Goal: Task Accomplishment & Management: Use online tool/utility

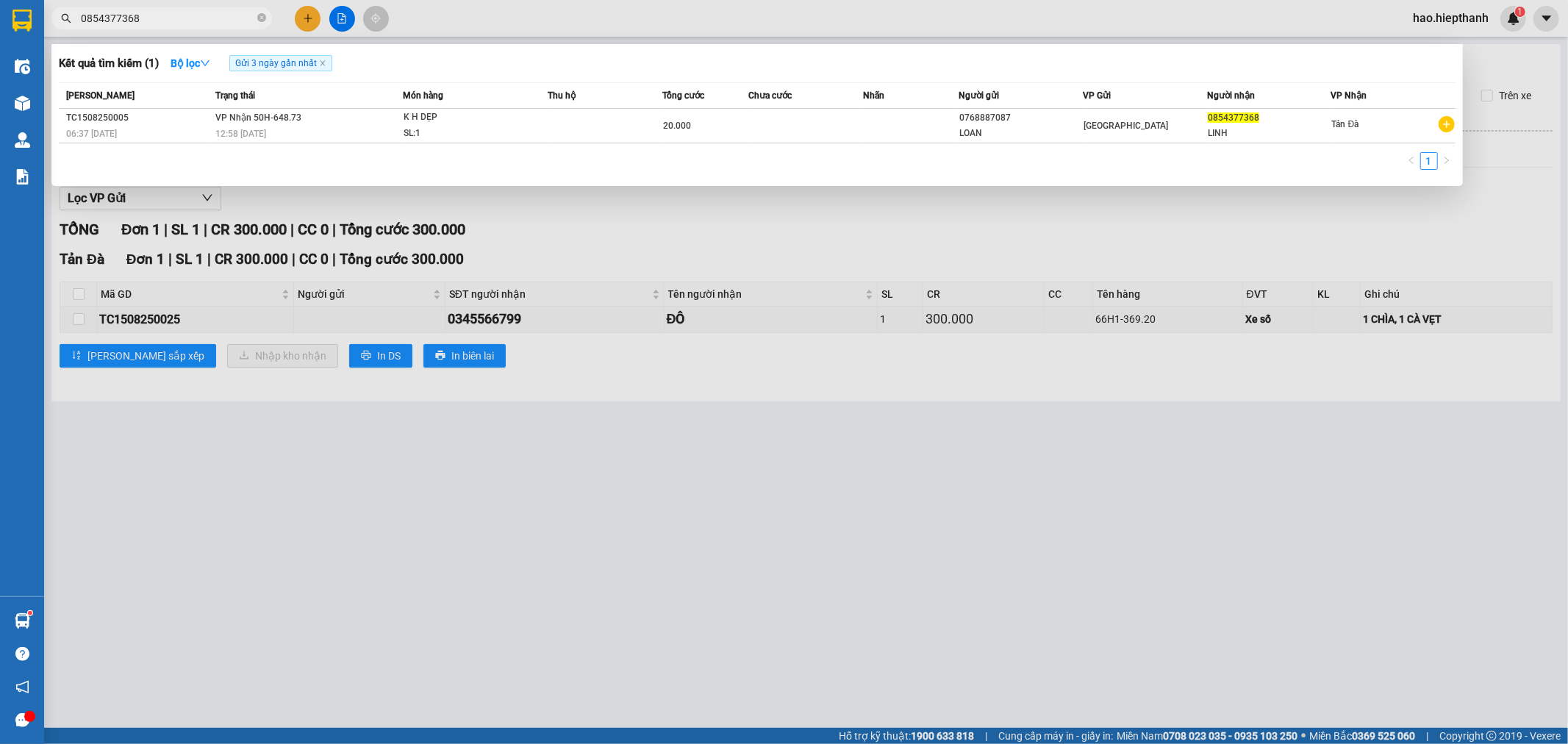
click at [341, 16] on div at bounding box center [784, 372] width 1568 height 744
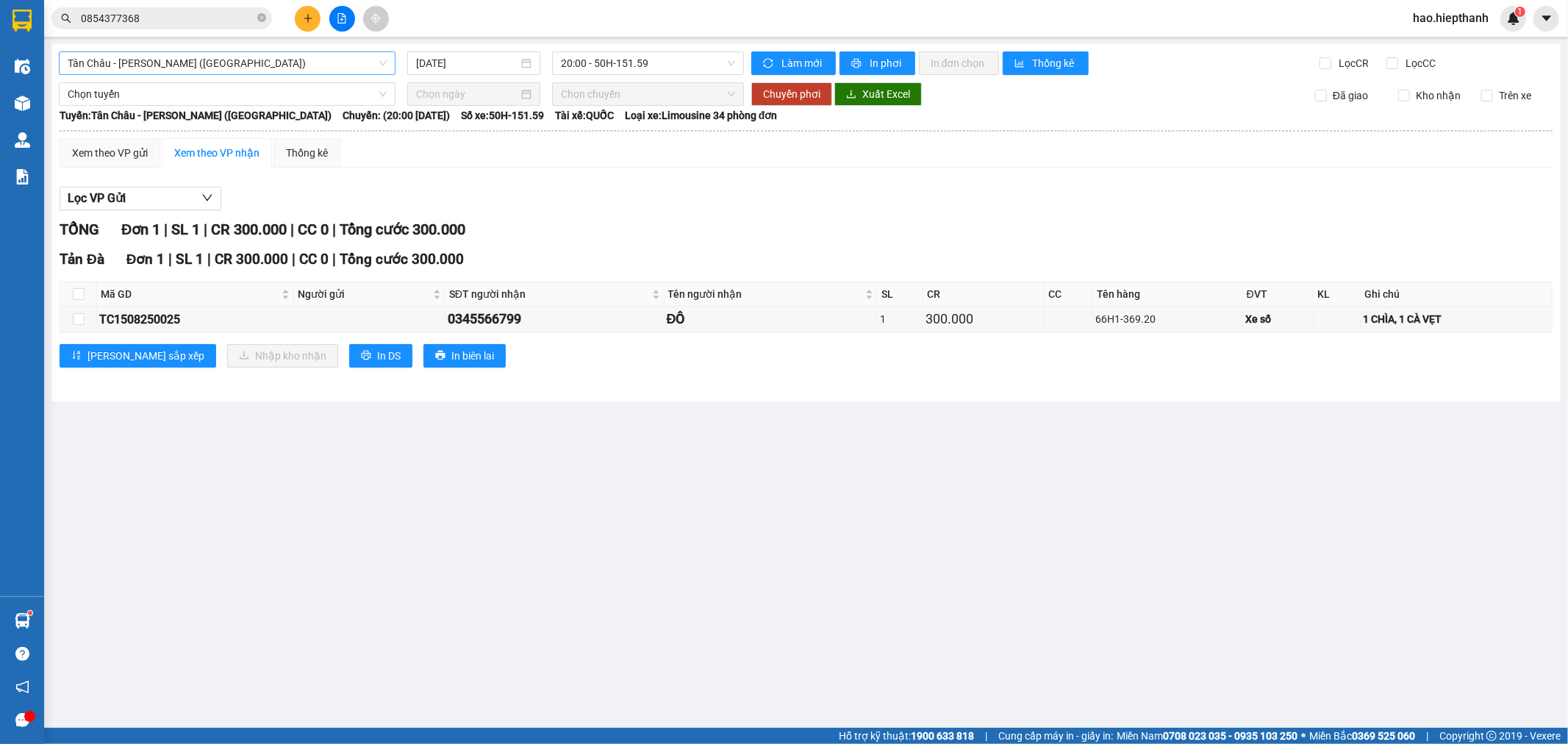
click at [230, 60] on span "Tân Châu - [PERSON_NAME] ([GEOGRAPHIC_DATA])" at bounding box center [227, 63] width 319 height 22
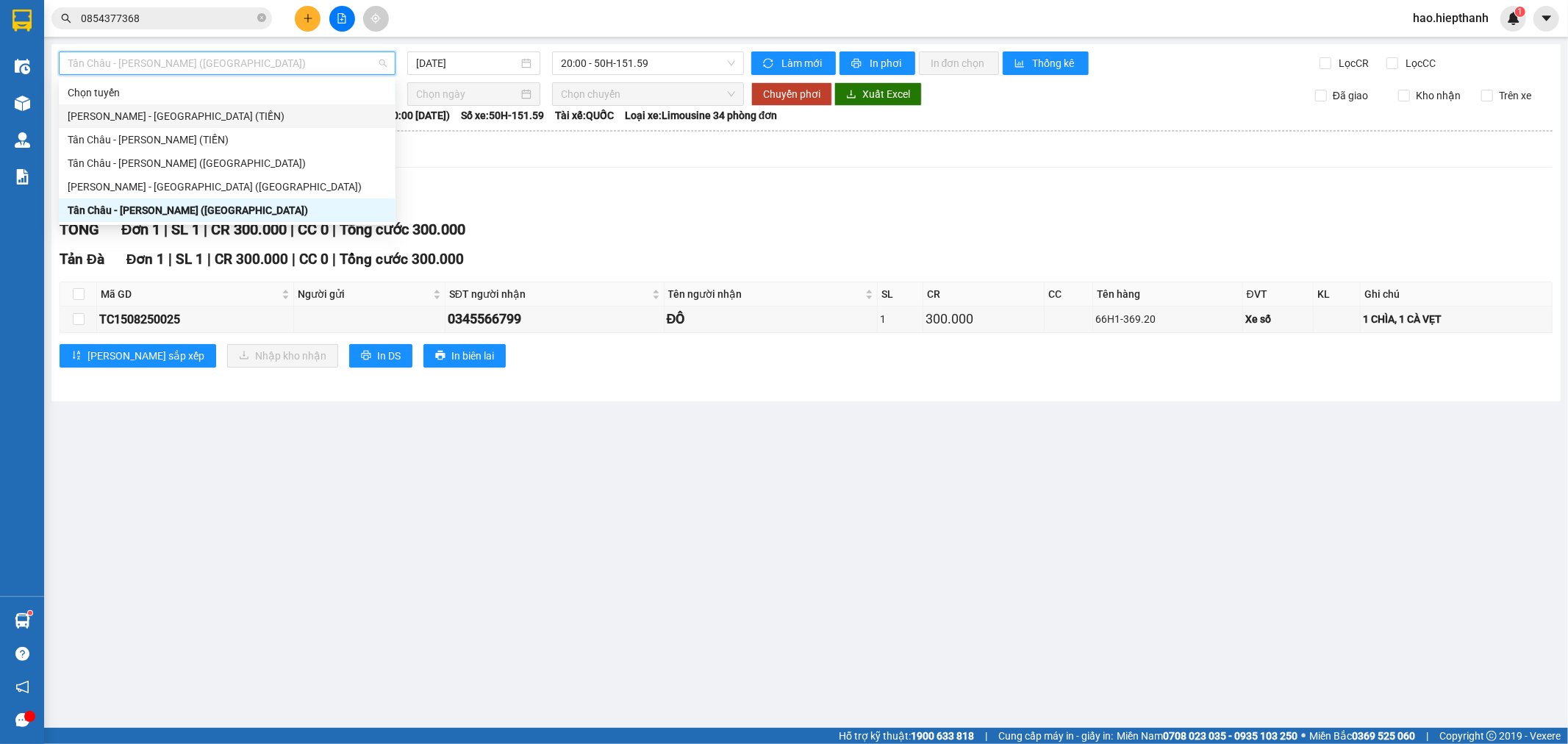
drag, startPoint x: 87, startPoint y: 110, endPoint x: 331, endPoint y: 103, distance: 244.1
click at [93, 110] on div "[PERSON_NAME] - [GEOGRAPHIC_DATA] (TIỀN)" at bounding box center [227, 115] width 319 height 16
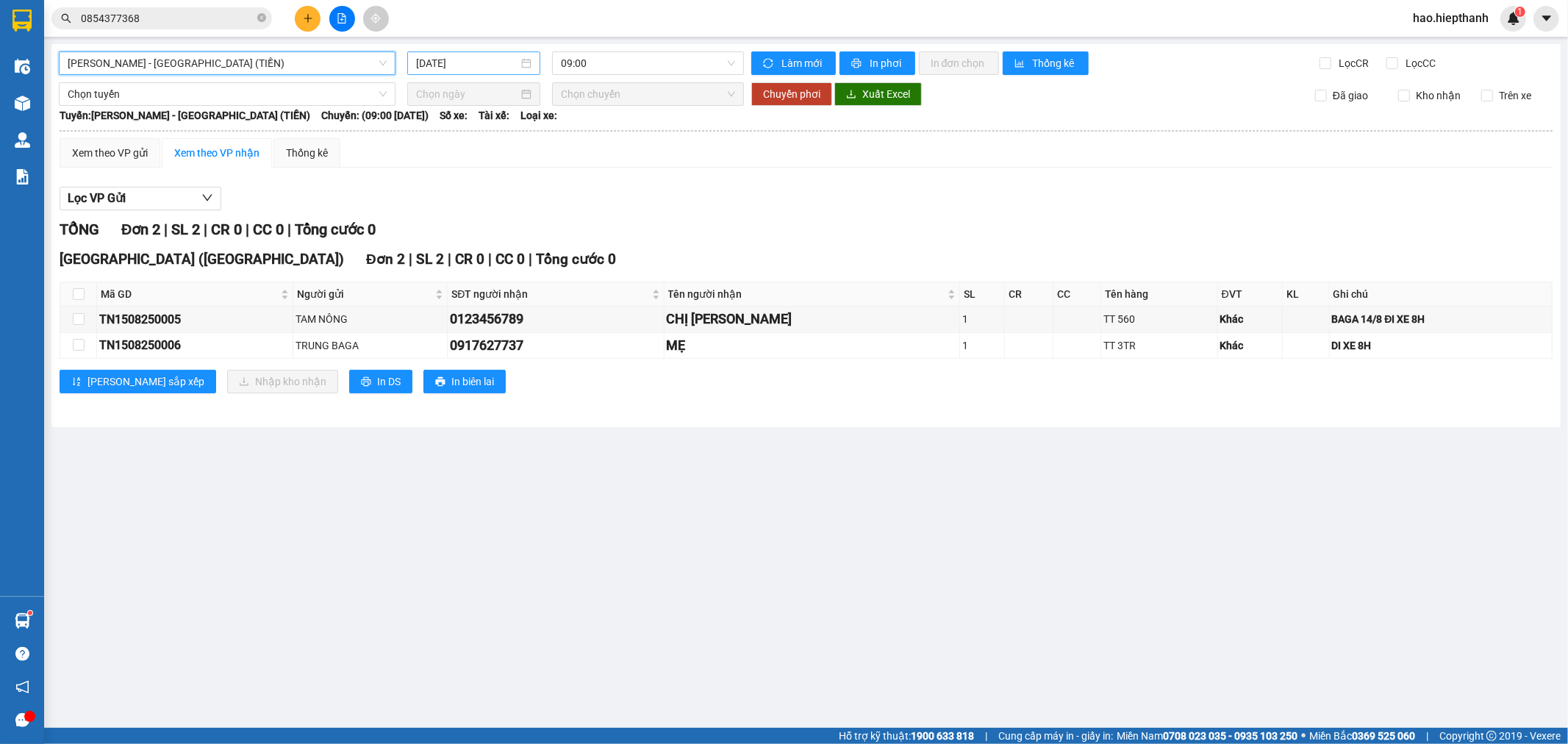
click at [482, 65] on input "[DATE]" at bounding box center [467, 63] width 103 height 16
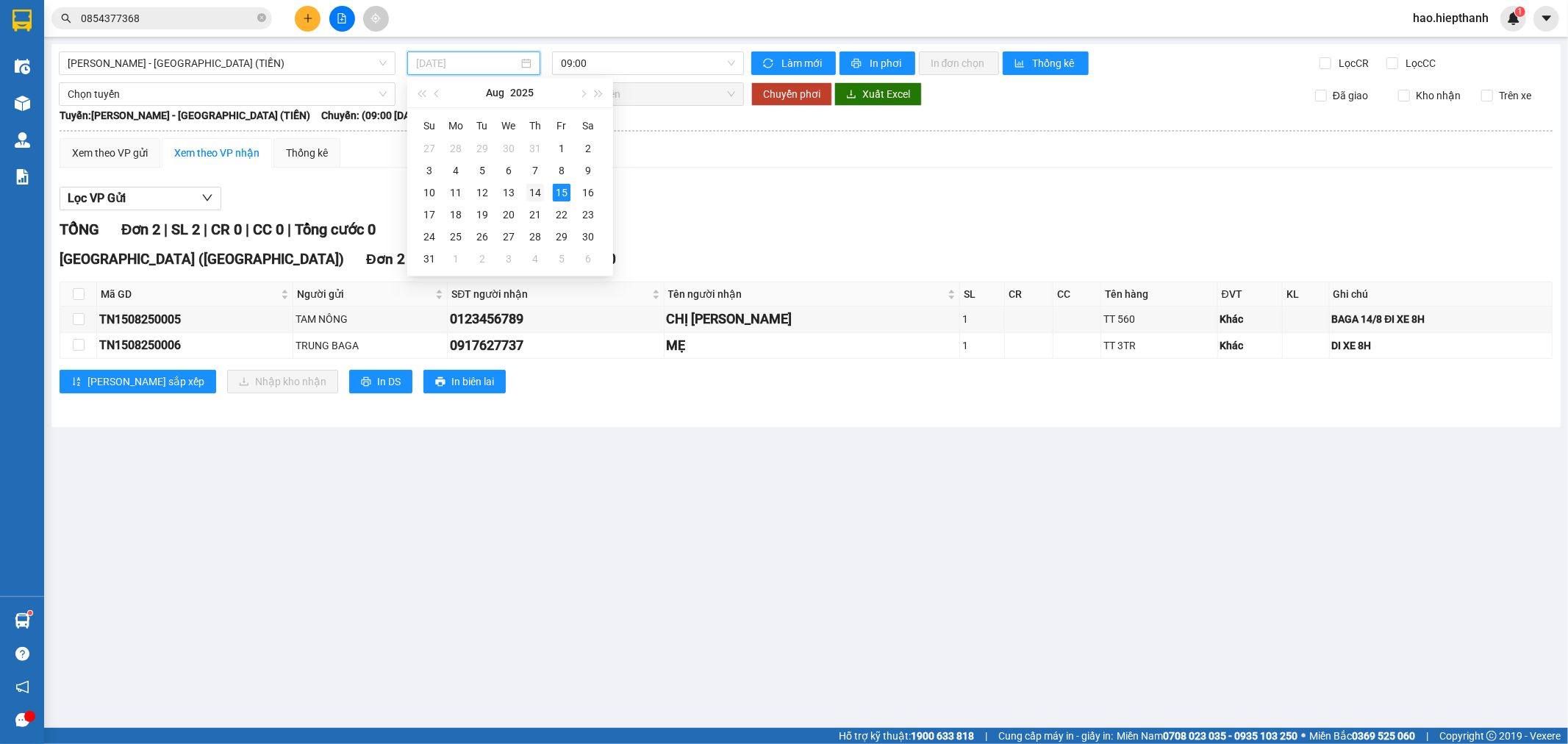
click at [534, 197] on div "14" at bounding box center [534, 192] width 17 height 17
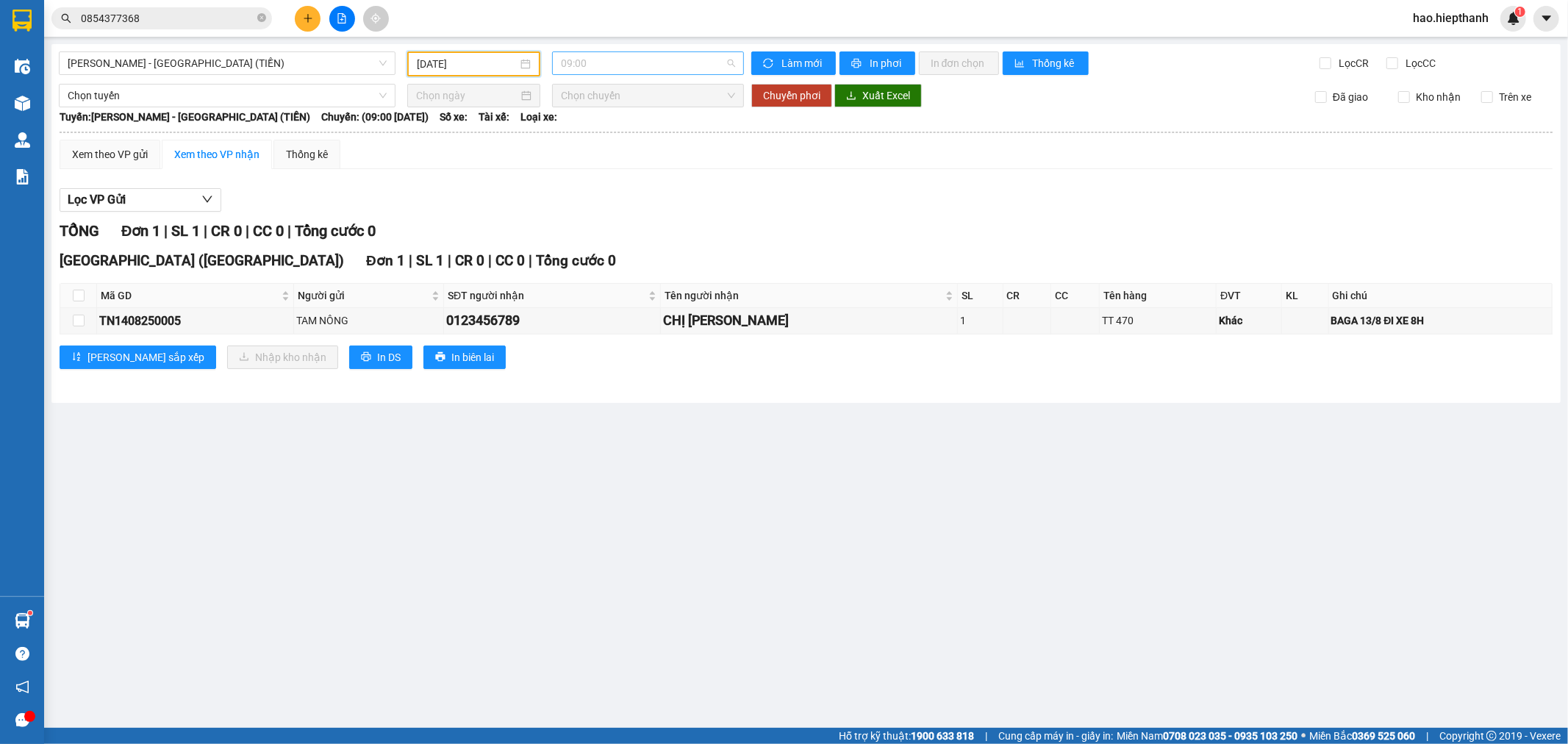
click at [608, 62] on span "09:00" at bounding box center [648, 63] width 173 height 22
click at [621, 163] on div "21:00" at bounding box center [618, 163] width 115 height 16
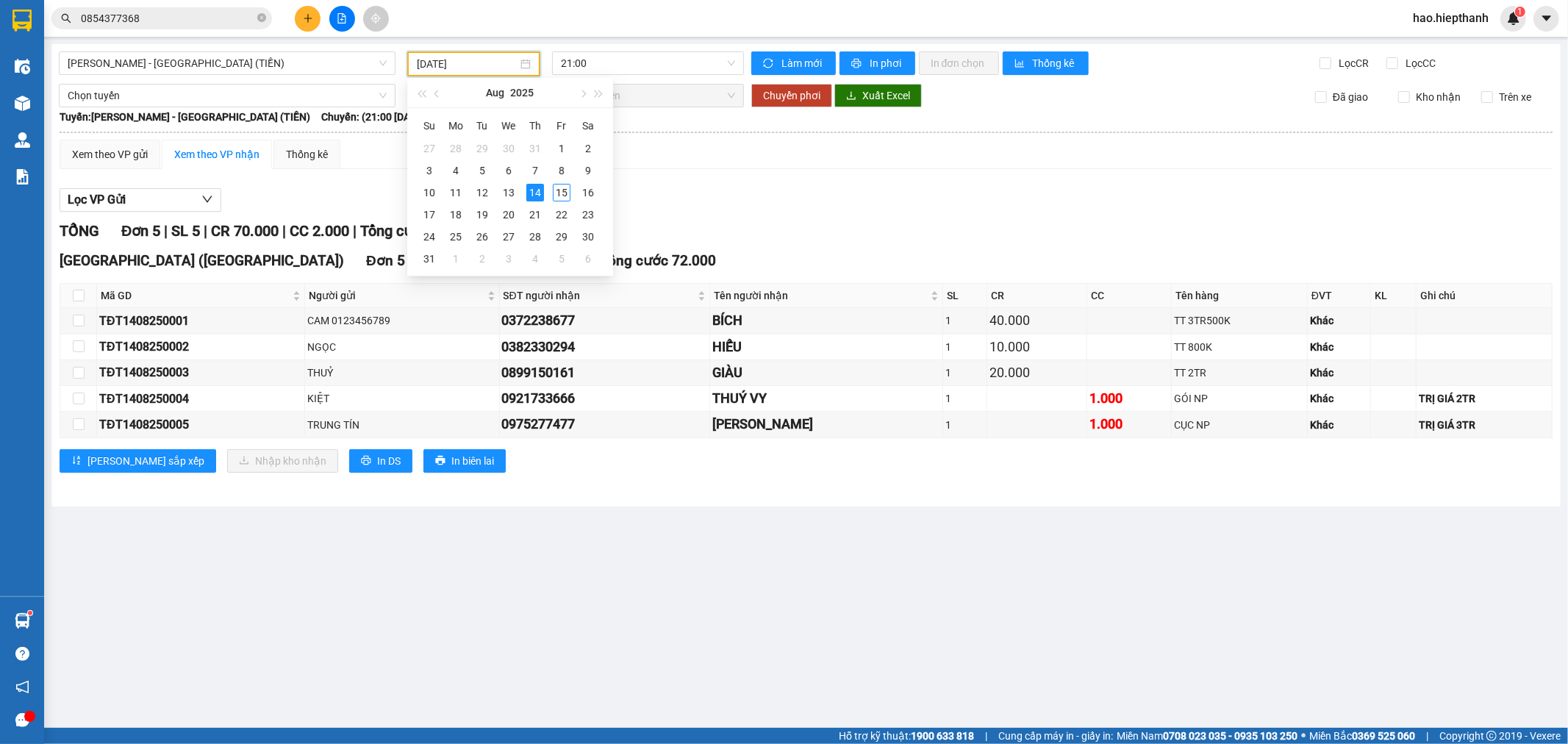
click at [496, 60] on input "[DATE]" at bounding box center [467, 63] width 101 height 16
click at [513, 197] on div "13" at bounding box center [508, 192] width 17 height 17
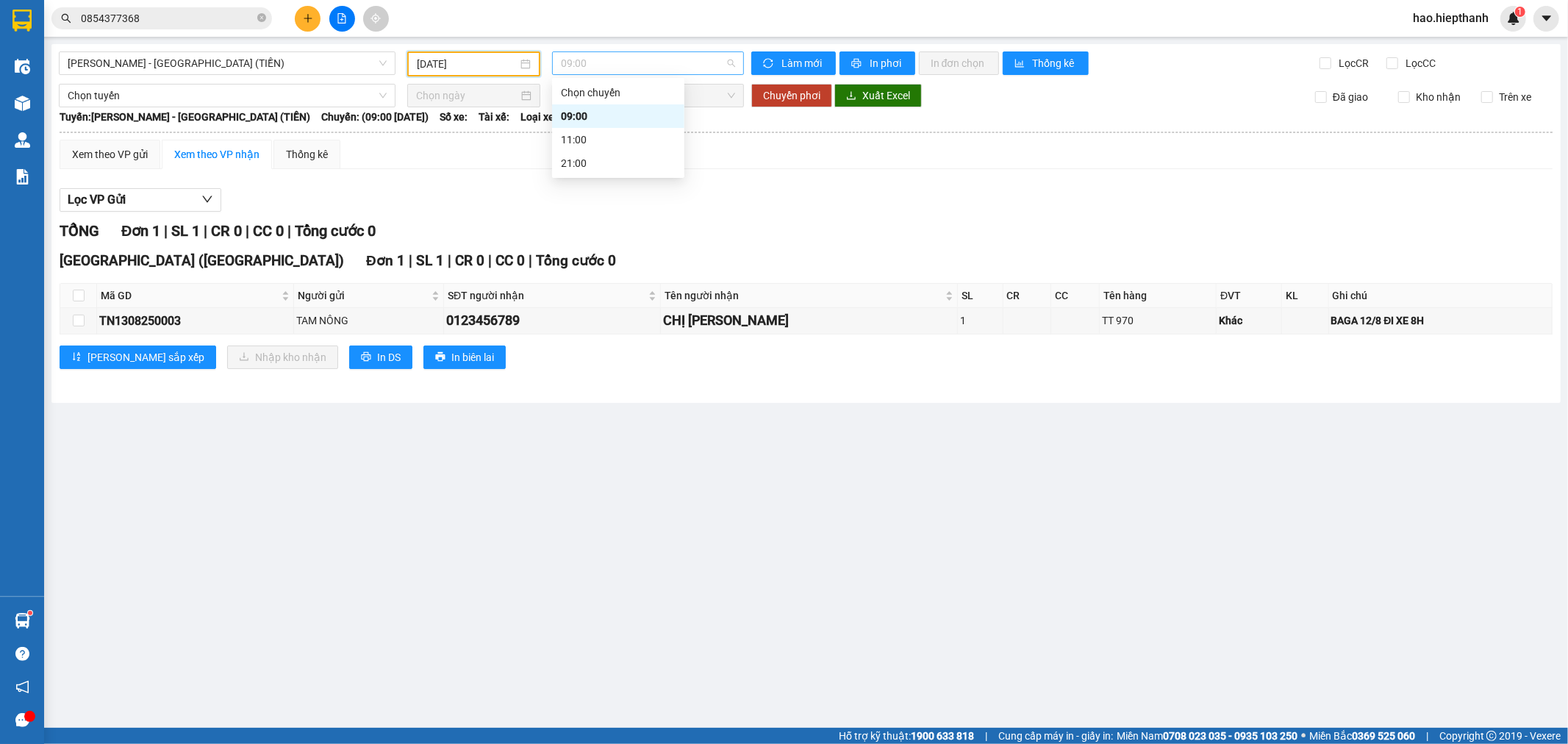
click at [605, 63] on span "09:00" at bounding box center [648, 63] width 173 height 22
click at [592, 160] on div "21:00" at bounding box center [618, 163] width 115 height 16
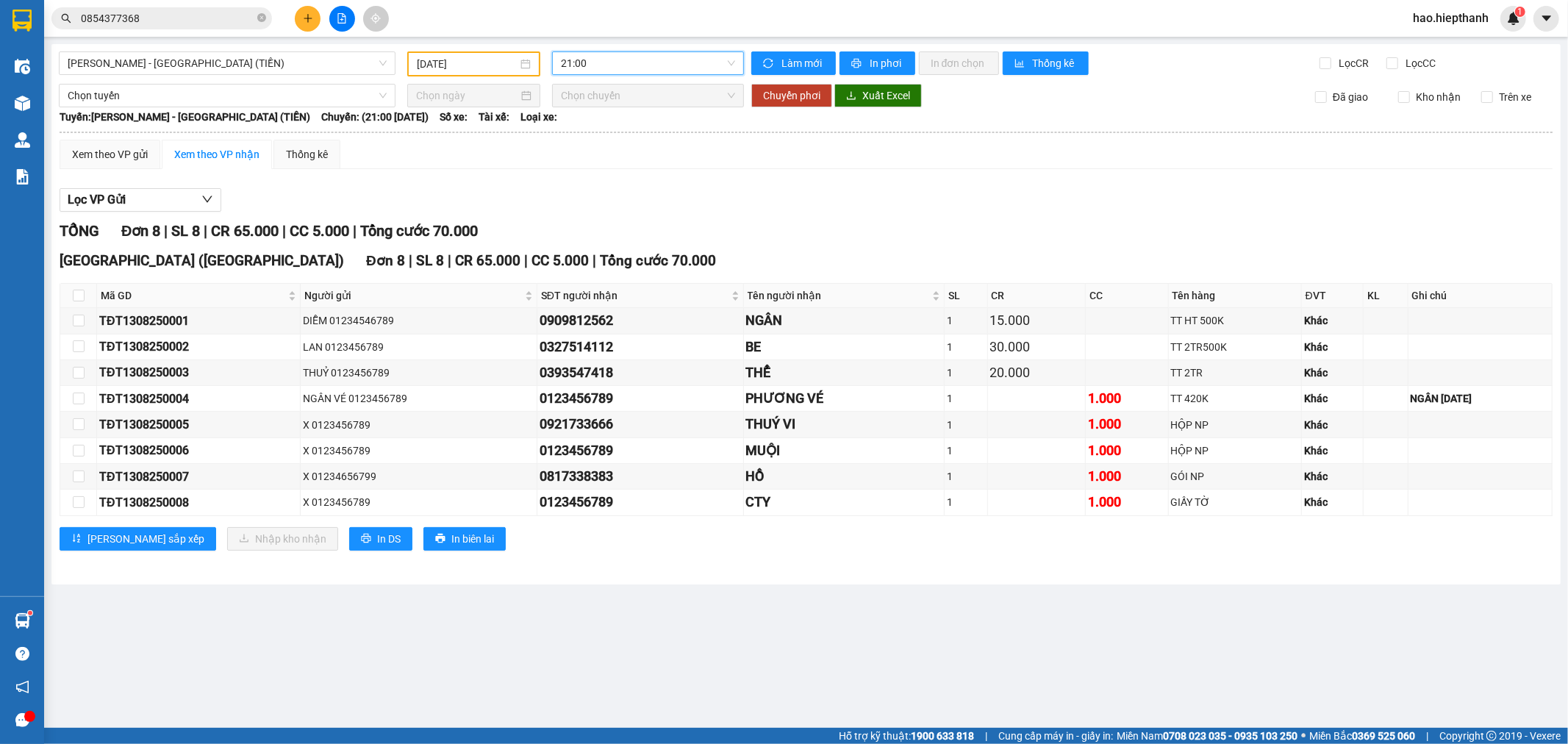
click at [504, 66] on input "[DATE]" at bounding box center [467, 63] width 101 height 16
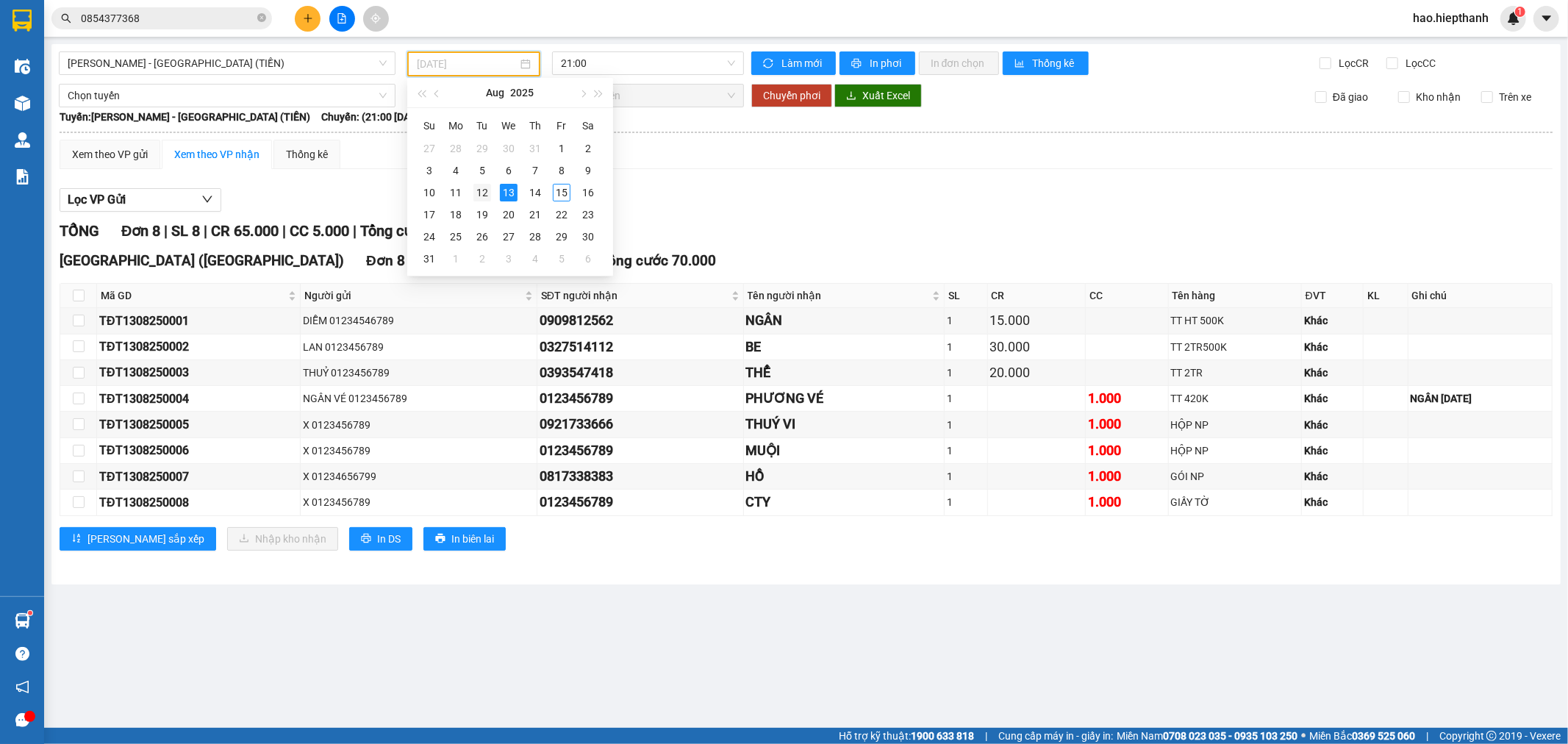
click at [482, 194] on div "12" at bounding box center [482, 192] width 17 height 17
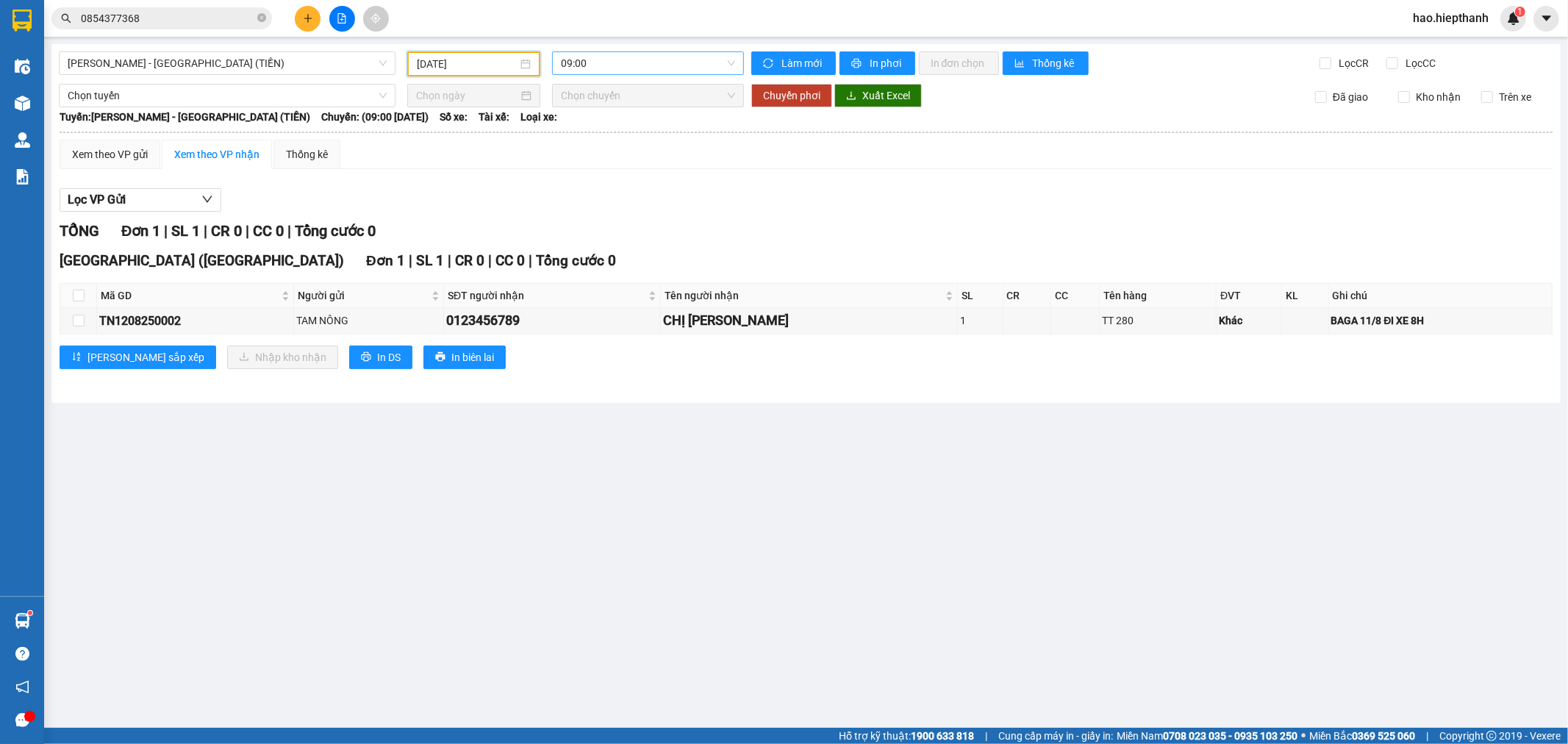
click at [623, 61] on span "09:00" at bounding box center [648, 63] width 173 height 22
click at [645, 192] on div "21:00" at bounding box center [618, 186] width 115 height 16
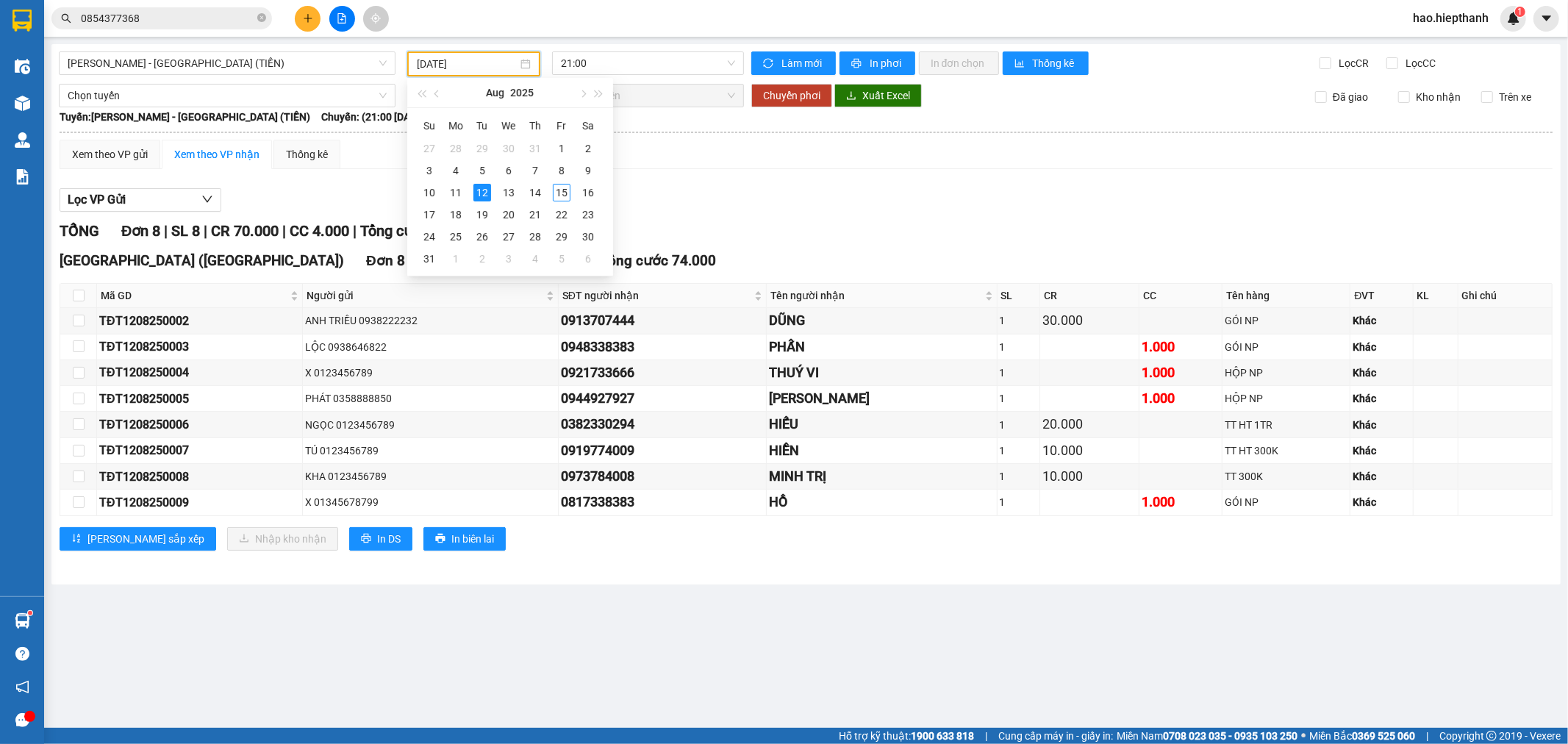
click at [478, 62] on input "[DATE]" at bounding box center [467, 63] width 101 height 16
click at [502, 191] on div "13" at bounding box center [508, 192] width 17 height 17
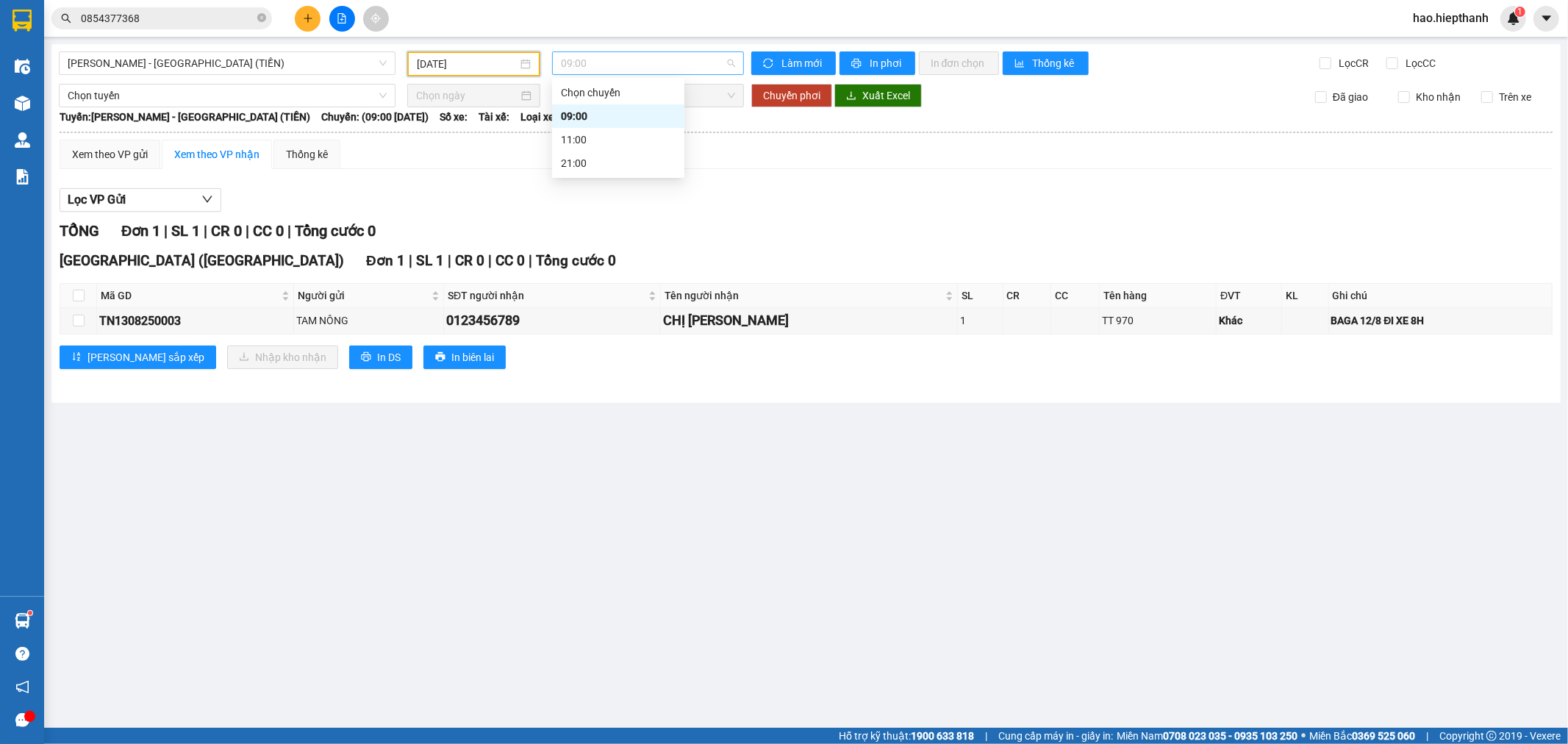
click at [596, 56] on span "09:00" at bounding box center [648, 63] width 173 height 22
click at [599, 164] on div "21:00" at bounding box center [618, 163] width 115 height 16
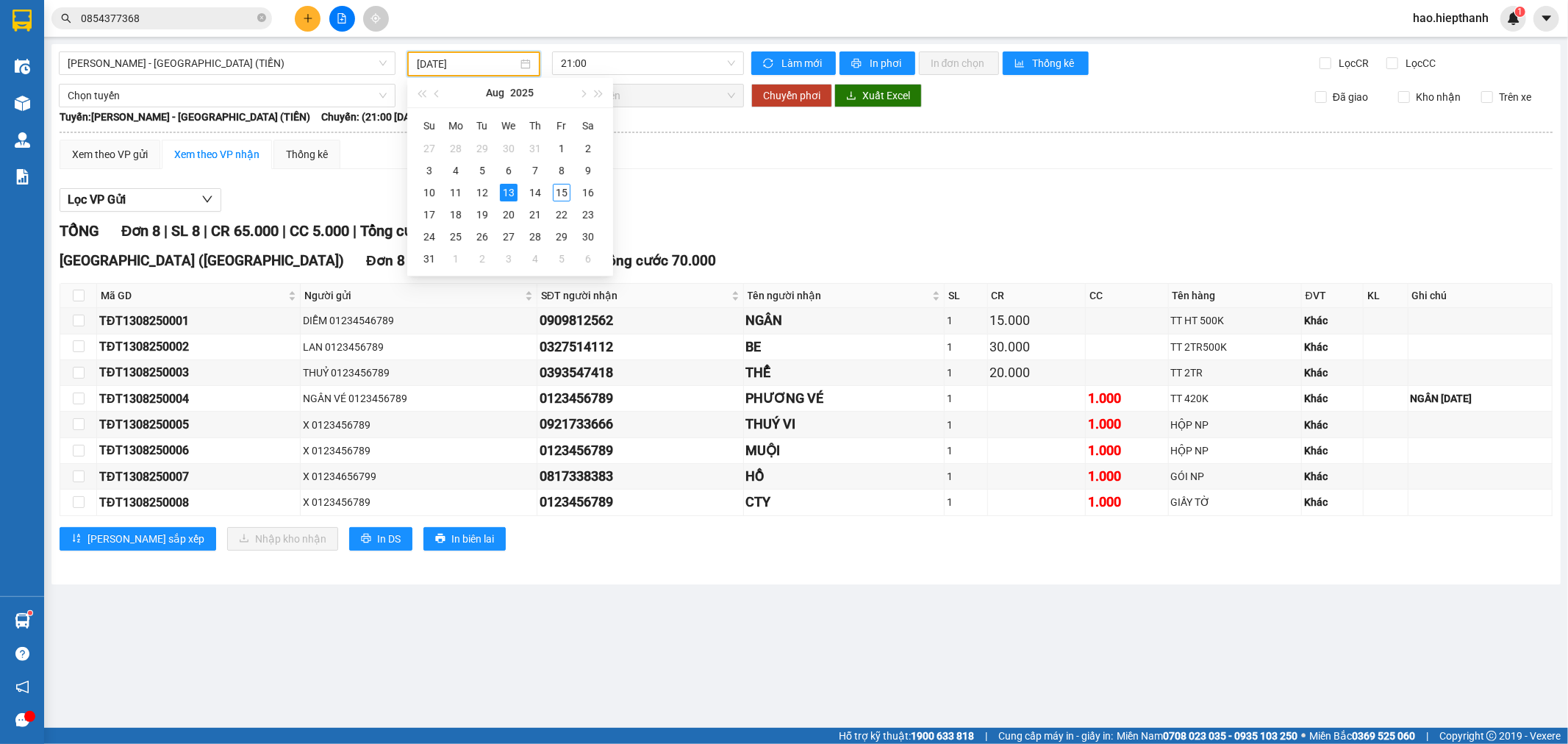
click at [502, 62] on input "[DATE]" at bounding box center [467, 63] width 101 height 16
click at [534, 189] on div "14" at bounding box center [534, 192] width 17 height 17
type input "[DATE]"
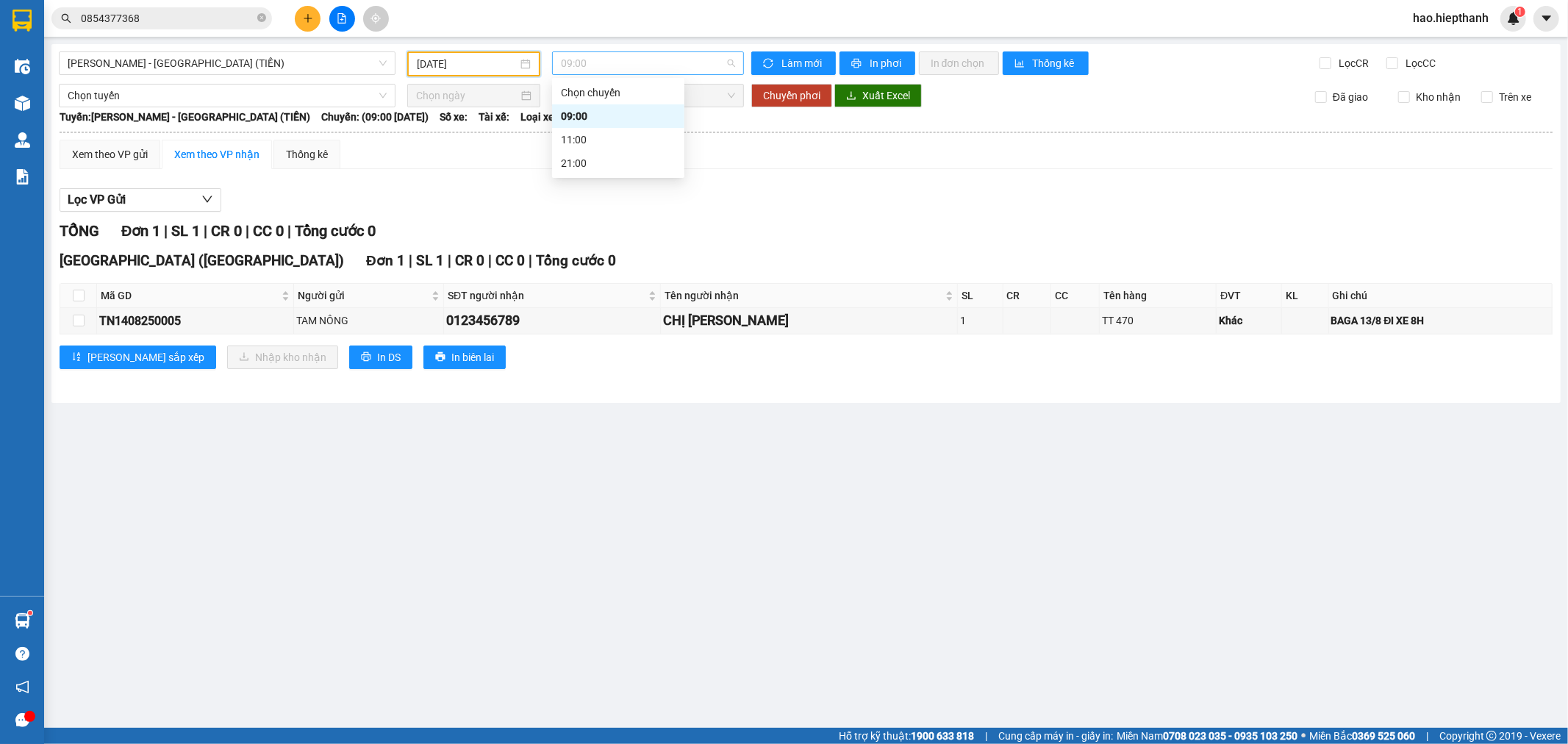
click at [605, 65] on span "09:00" at bounding box center [648, 63] width 173 height 22
click at [594, 164] on div "21:00" at bounding box center [618, 163] width 115 height 16
